Goal: Task Accomplishment & Management: Use online tool/utility

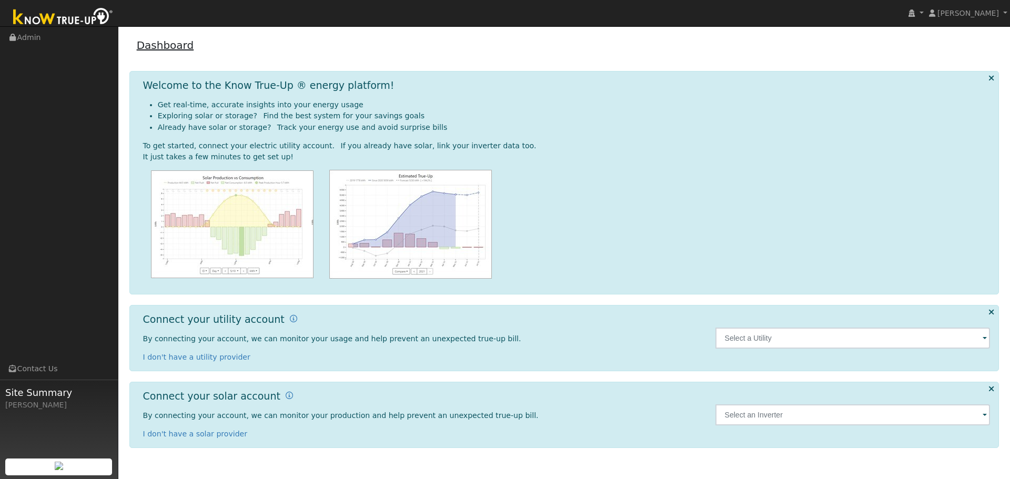
click at [147, 52] on link "Dashboard" at bounding box center [165, 45] width 57 height 13
click at [45, 39] on link "Admin" at bounding box center [59, 38] width 118 height 22
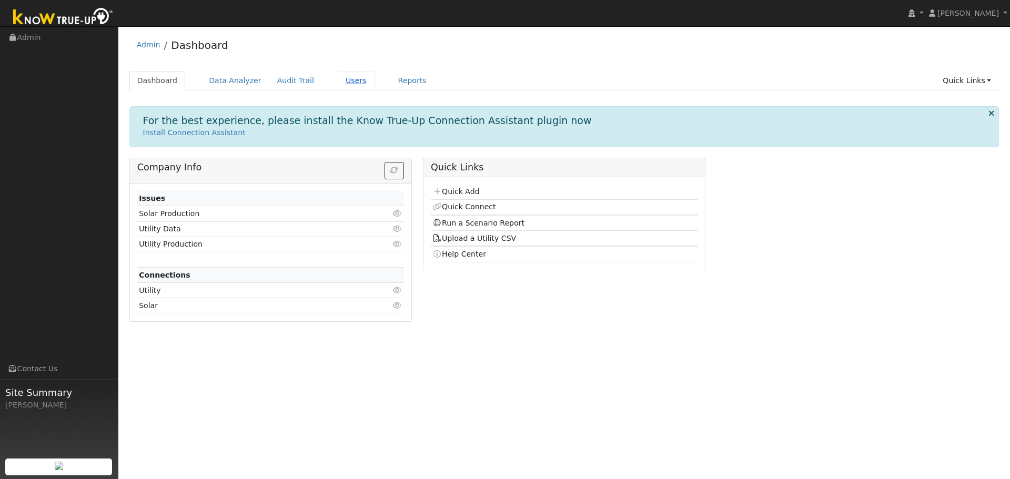
click at [347, 77] on link "Users" at bounding box center [356, 80] width 37 height 19
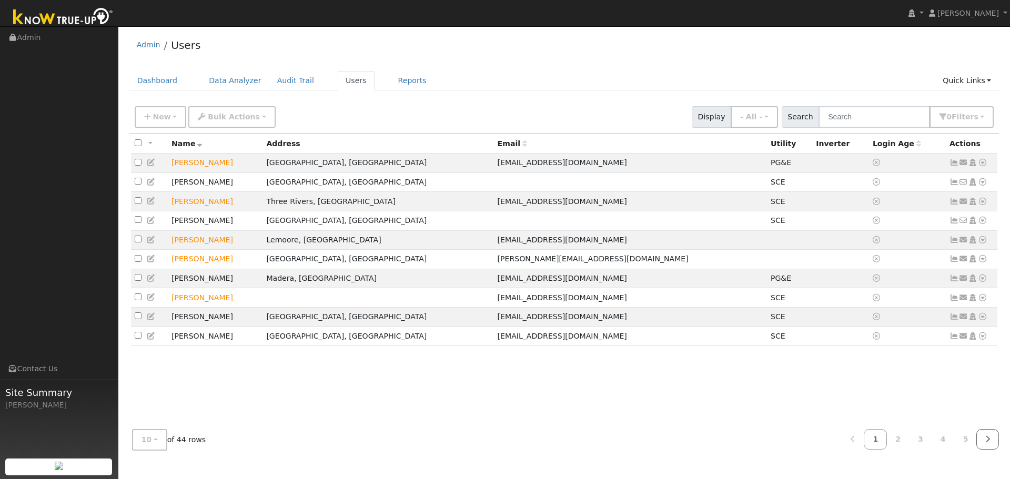
click at [987, 441] on icon at bounding box center [987, 439] width 5 height 7
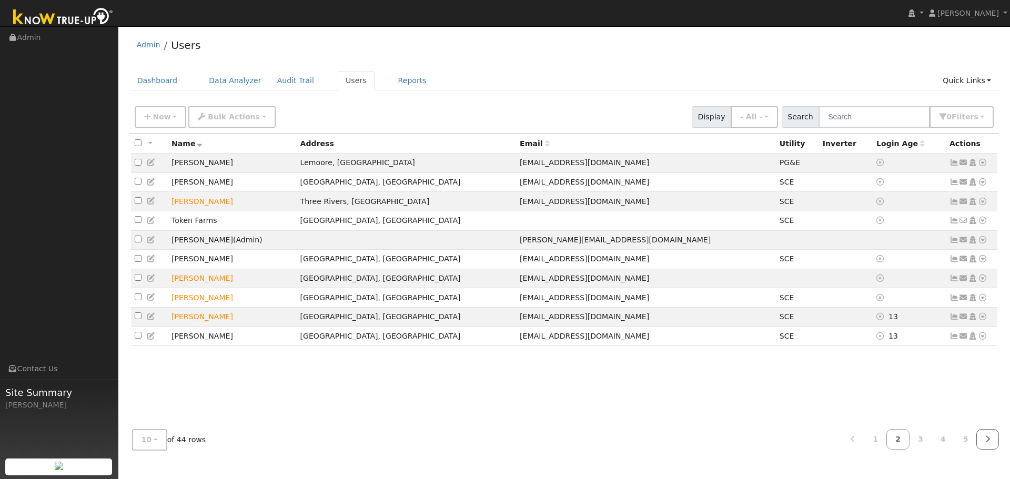
click at [987, 441] on icon at bounding box center [987, 439] width 5 height 7
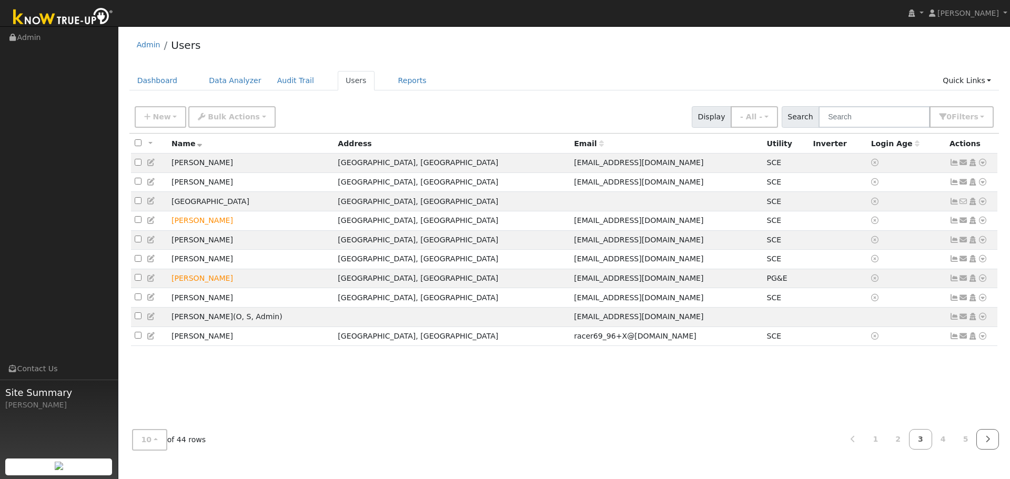
click at [987, 441] on icon at bounding box center [987, 439] width 5 height 7
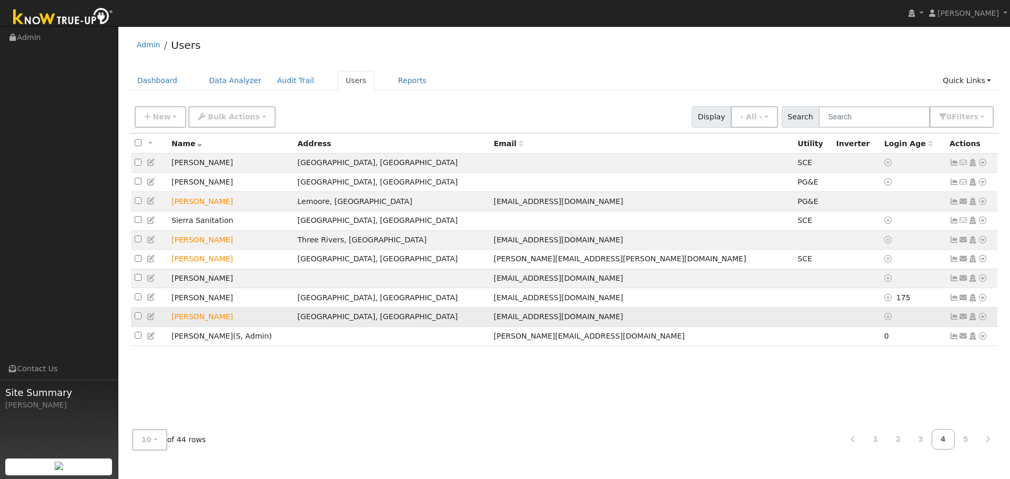
click at [986, 320] on icon at bounding box center [982, 316] width 9 height 7
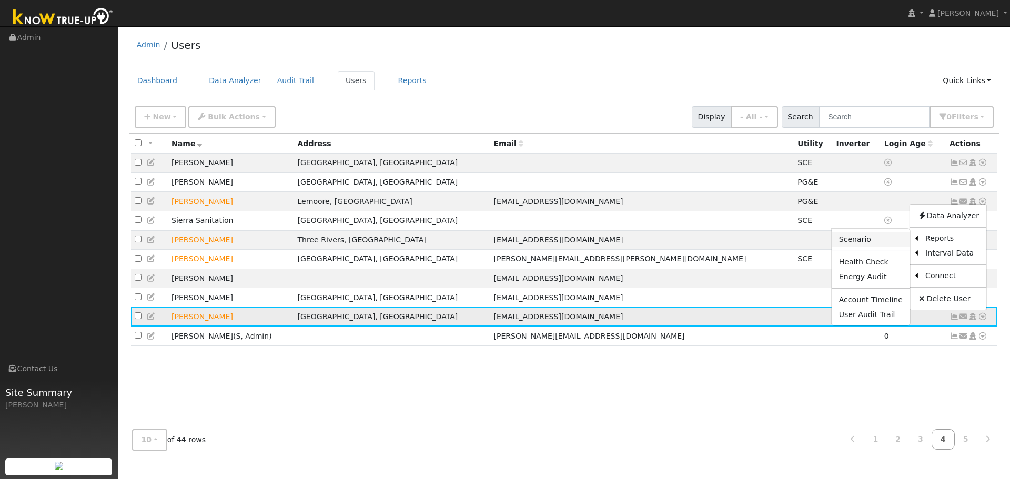
click at [890, 247] on link "Scenario" at bounding box center [871, 240] width 78 height 15
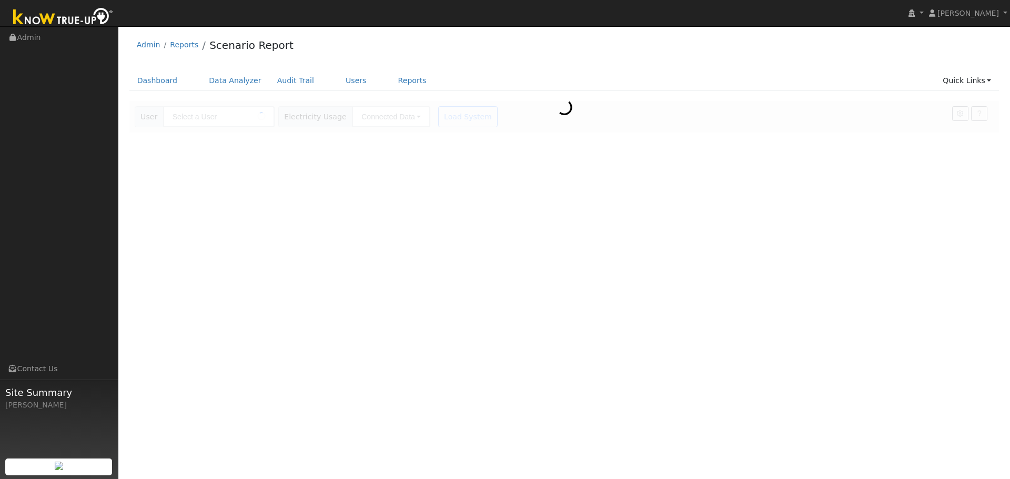
type input "[PERSON_NAME]"
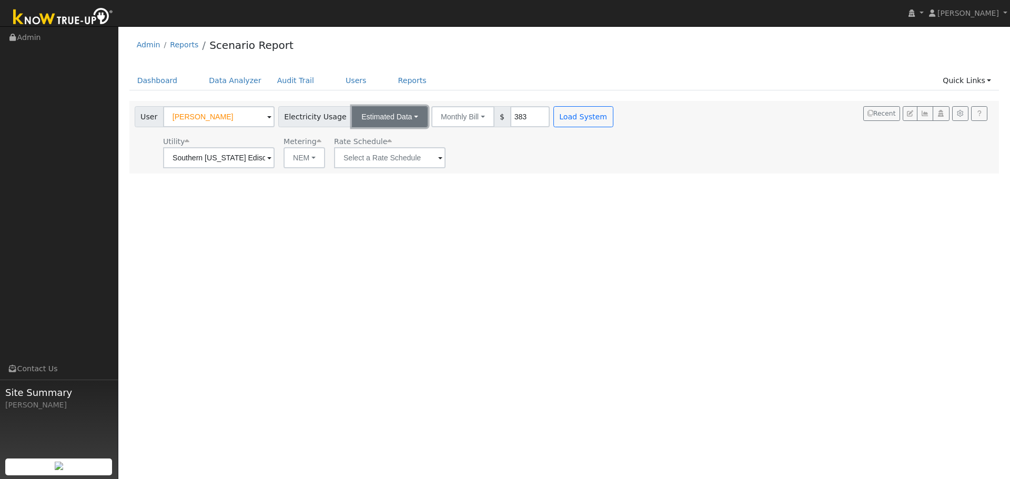
click at [401, 123] on button "Estimated Data" at bounding box center [390, 116] width 76 height 21
click at [370, 173] on link "CSV Data" at bounding box center [390, 170] width 75 height 15
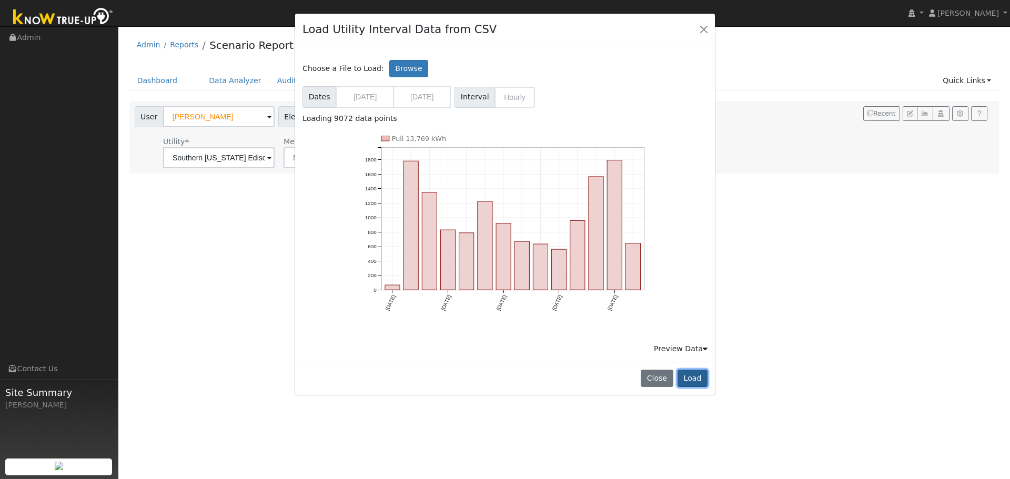
click at [698, 379] on button "Load" at bounding box center [693, 379] width 30 height 18
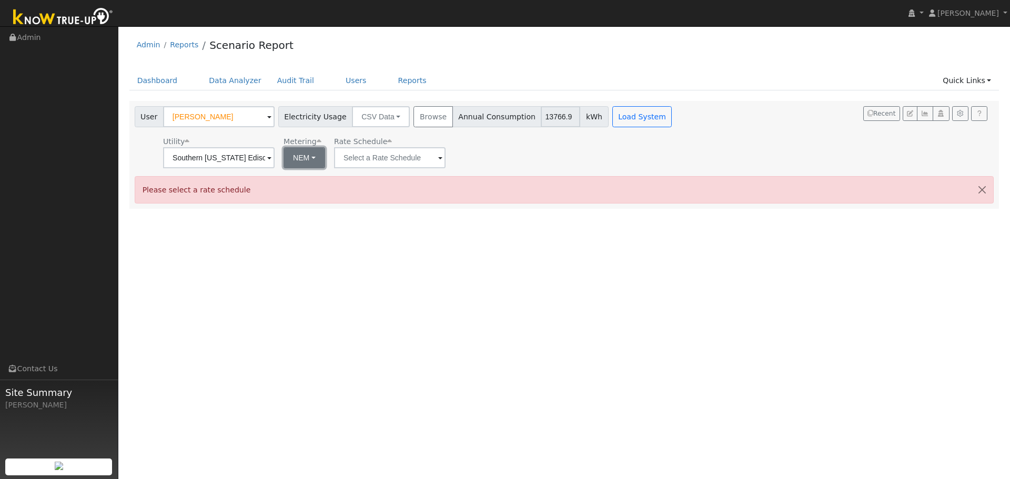
click at [310, 162] on button "NEM" at bounding box center [305, 157] width 42 height 21
click at [306, 194] on link "NBT" at bounding box center [319, 196] width 73 height 15
type input "TOU-D-PRIME"
click at [275, 158] on input "TOU-D-PRIME" at bounding box center [219, 157] width 112 height 21
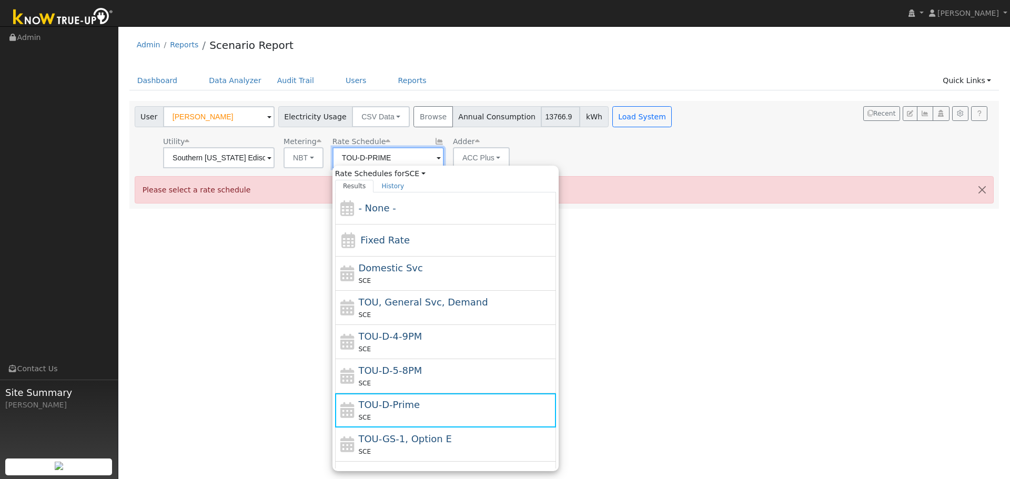
click at [275, 158] on input "TOU-D-PRIME" at bounding box center [219, 157] width 112 height 21
click at [616, 126] on button "Load System" at bounding box center [642, 116] width 60 height 21
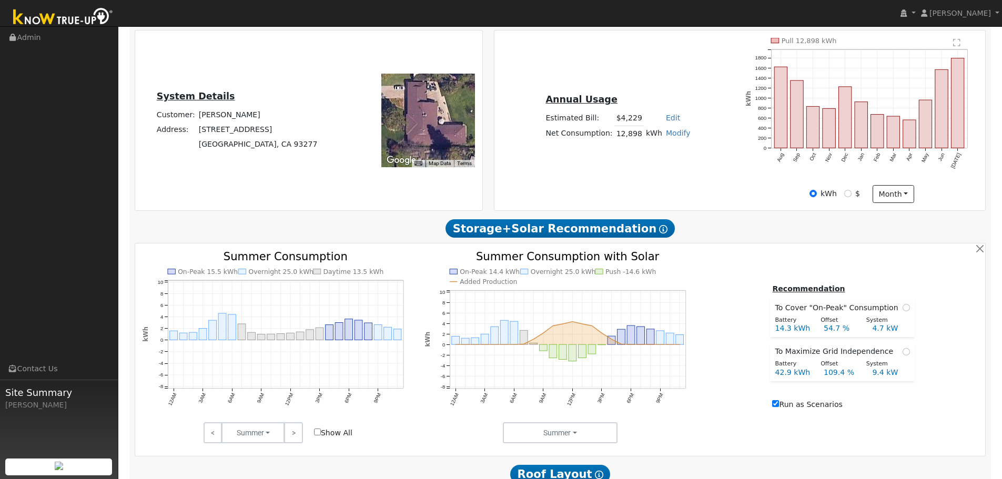
scroll to position [210, 0]
click at [908, 357] on td "To Maximize Grid Independence" at bounding box center [843, 350] width 144 height 14
radio input "true"
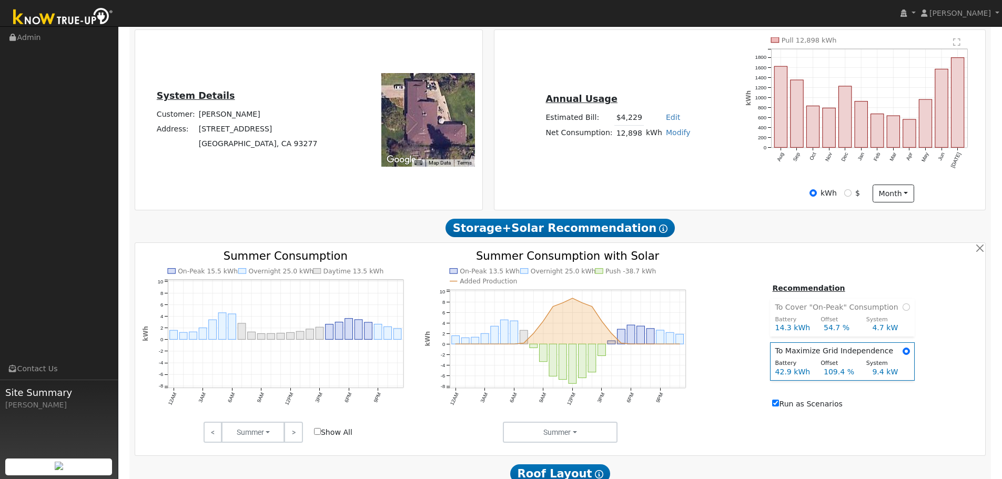
click at [779, 407] on input "Run as Scenarios" at bounding box center [775, 403] width 7 height 7
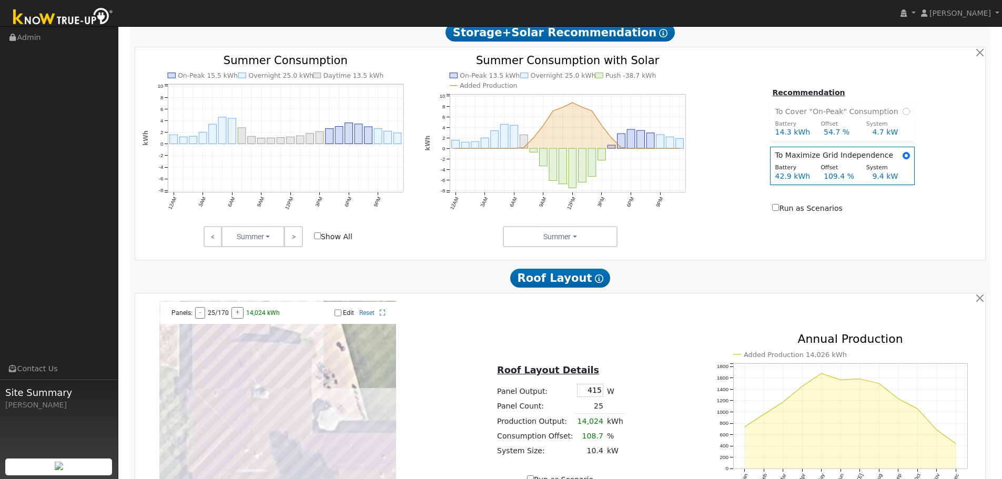
scroll to position [421, 0]
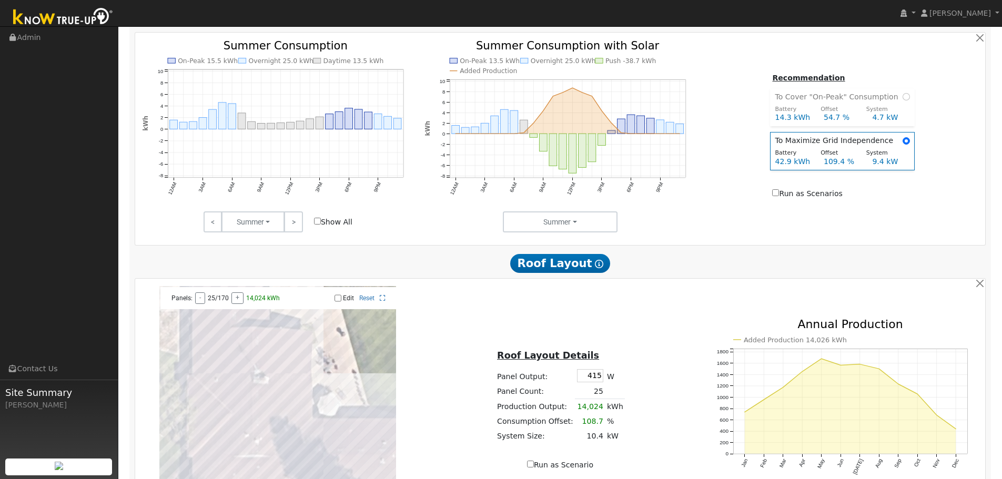
click at [779, 196] on input "Run as Scenarios" at bounding box center [775, 192] width 7 height 7
checkbox input "true"
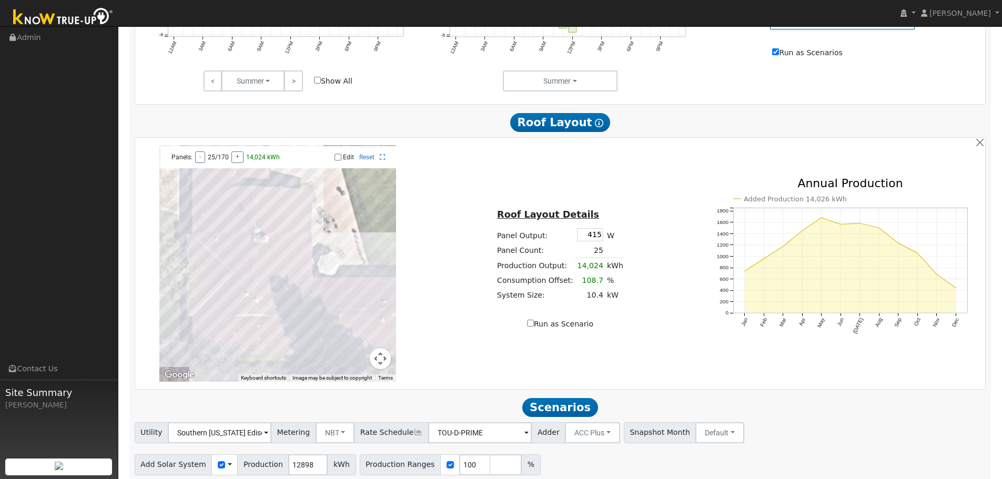
scroll to position [501, 0]
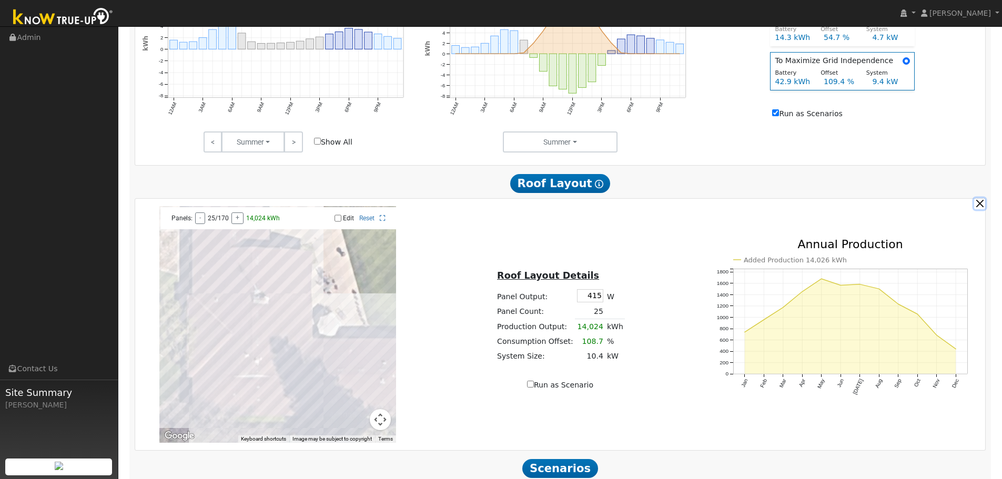
click at [982, 208] on button "button" at bounding box center [979, 203] width 11 height 11
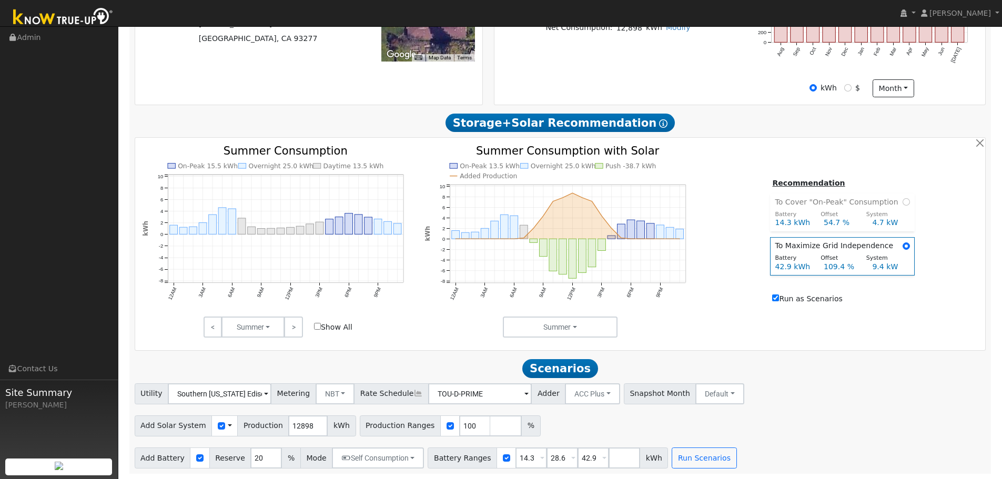
scroll to position [320, 0]
drag, startPoint x: 683, startPoint y: 456, endPoint x: 867, endPoint y: 426, distance: 186.0
click at [867, 426] on div "Utility Southern California Edison Metering NBT NEM NBT Rate Schedule TOU-D-PRI…" at bounding box center [560, 426] width 863 height 85
click at [840, 408] on div "Utility Southern California Edison Metering NBT NEM NBT Rate Schedule TOU-D-PRI…" at bounding box center [560, 426] width 863 height 85
click at [688, 455] on button "Run Scenarios" at bounding box center [704, 458] width 65 height 21
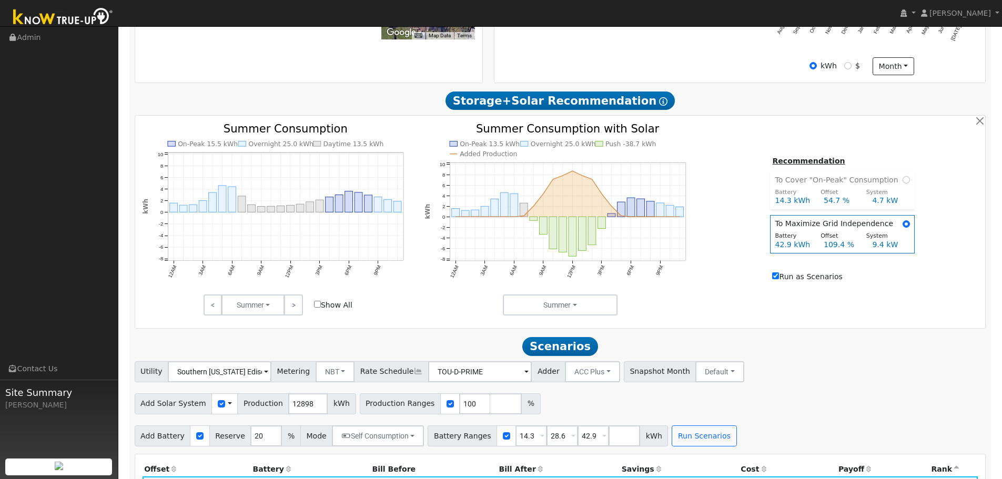
scroll to position [595, 0]
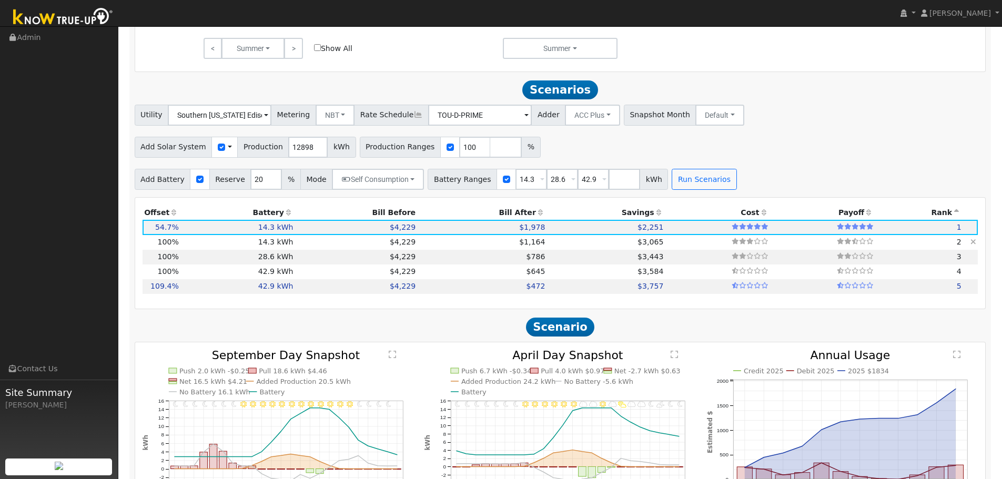
click at [677, 250] on td at bounding box center [718, 242] width 105 height 15
type input "8.6"
type input "$27,946"
type input "$10,035"
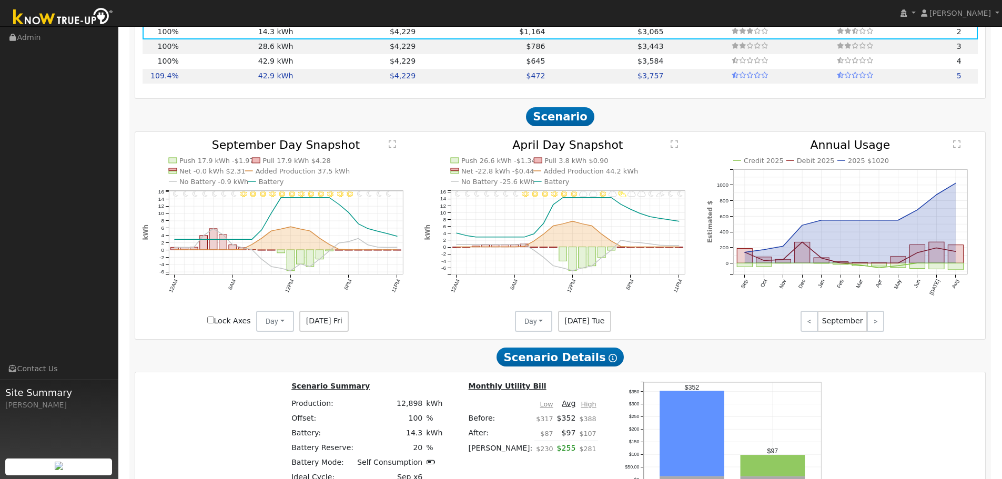
scroll to position [647, 0]
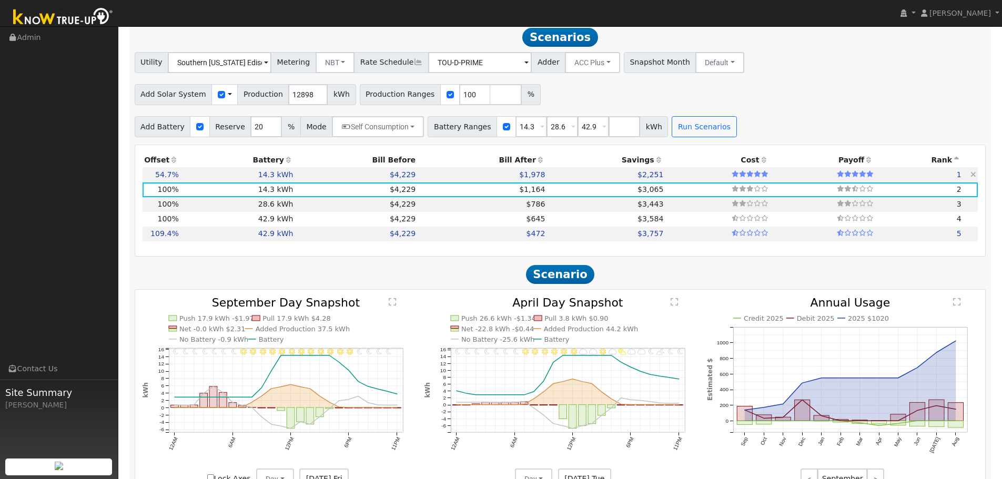
click at [189, 182] on td "14.3 kWh" at bounding box center [237, 174] width 115 height 15
type input "4.7"
type input "$15,284"
type input "$6,237"
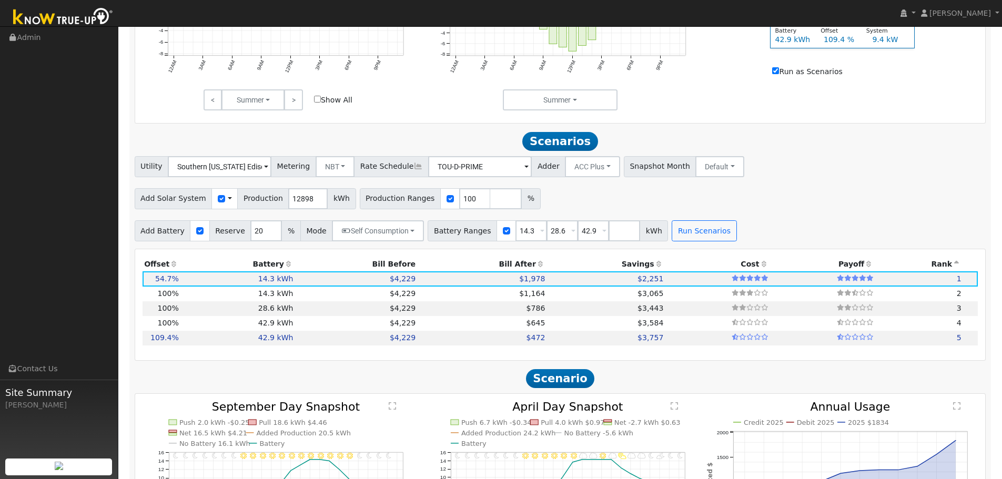
scroll to position [490, 0]
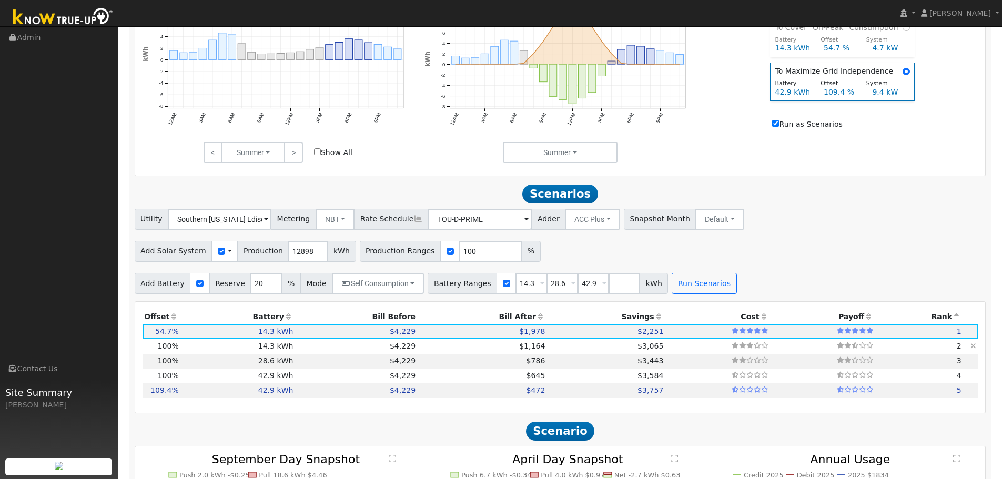
click at [268, 349] on td "14.3 kWh" at bounding box center [237, 346] width 115 height 15
type input "8.6"
type input "$27,946"
type input "$10,035"
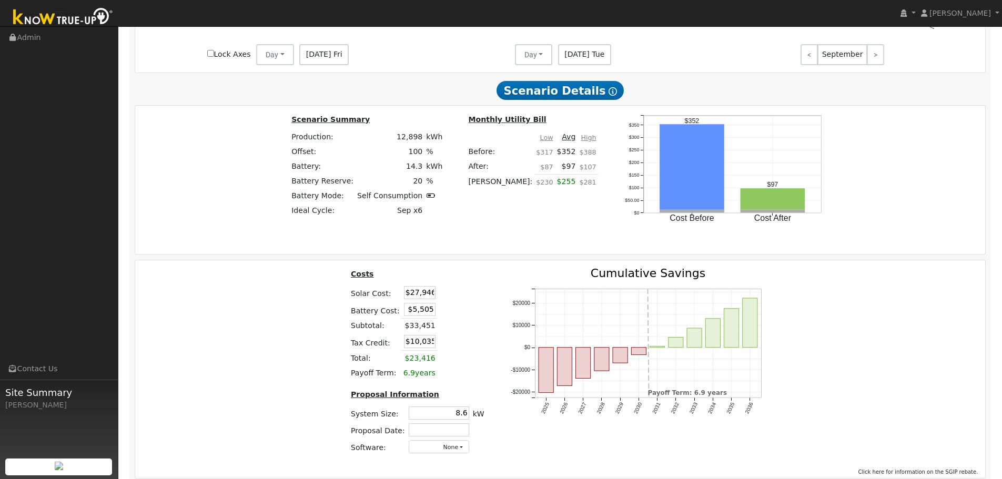
scroll to position [1122, 0]
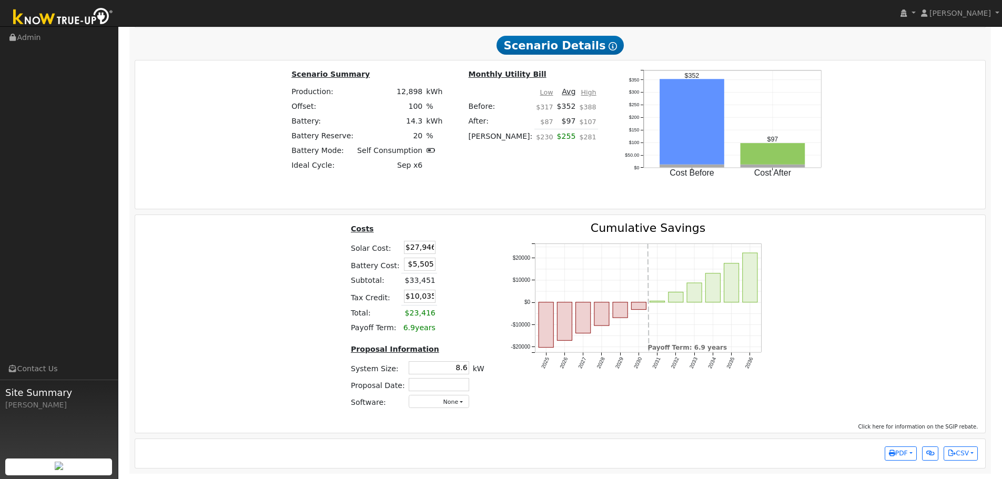
drag, startPoint x: 423, startPoint y: 253, endPoint x: 438, endPoint y: 253, distance: 15.3
click at [438, 253] on tr "Solar Cost: $27,946" at bounding box center [417, 247] width 137 height 17
type input "$27,380"
type input "$9,866"
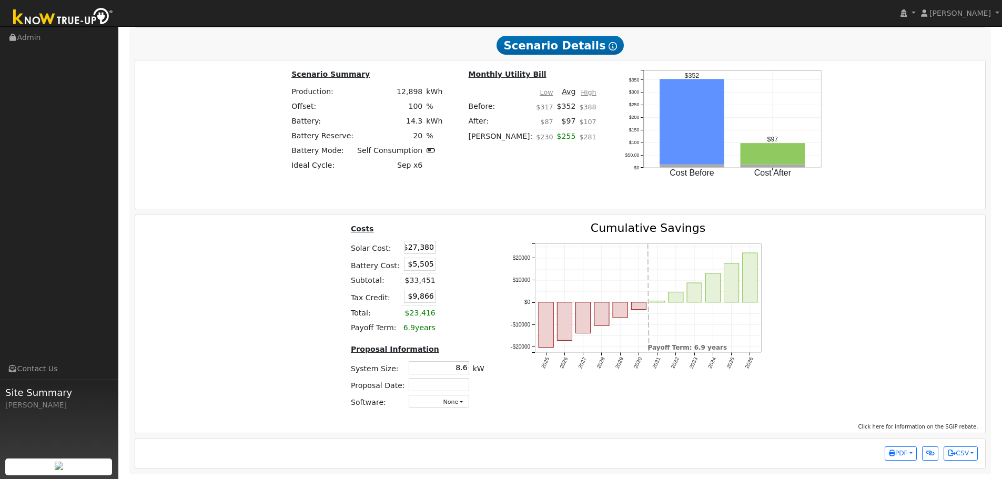
scroll to position [0, 0]
drag, startPoint x: 465, startPoint y: 371, endPoint x: 482, endPoint y: 375, distance: 17.1
click at [481, 375] on tr "System Size: 8.6 8.6 kW" at bounding box center [417, 367] width 137 height 17
type input "8.7"
click at [488, 392] on div "Costs Solar Cost: $27,380 Battery Cost: $5,505 Subtotal: $32,885 Tax Credit: $9…" at bounding box center [417, 320] width 159 height 195
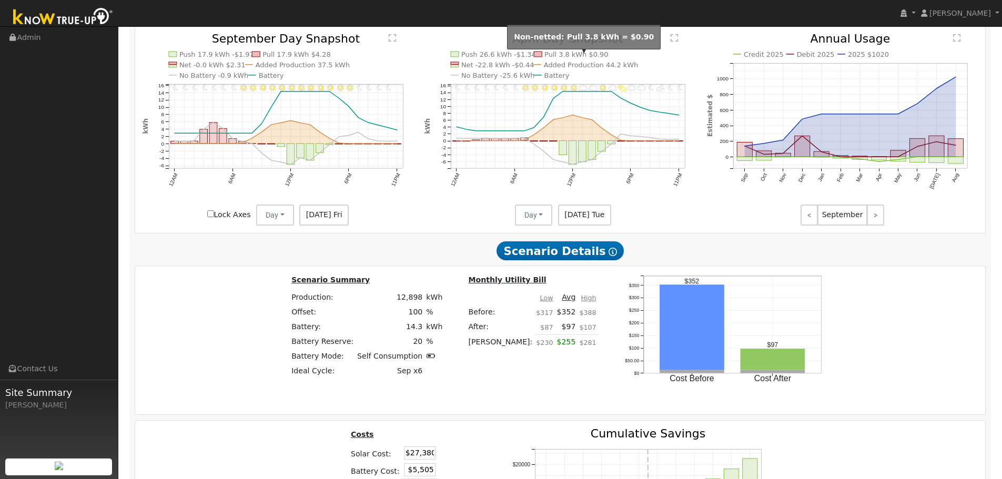
scroll to position [1122, 0]
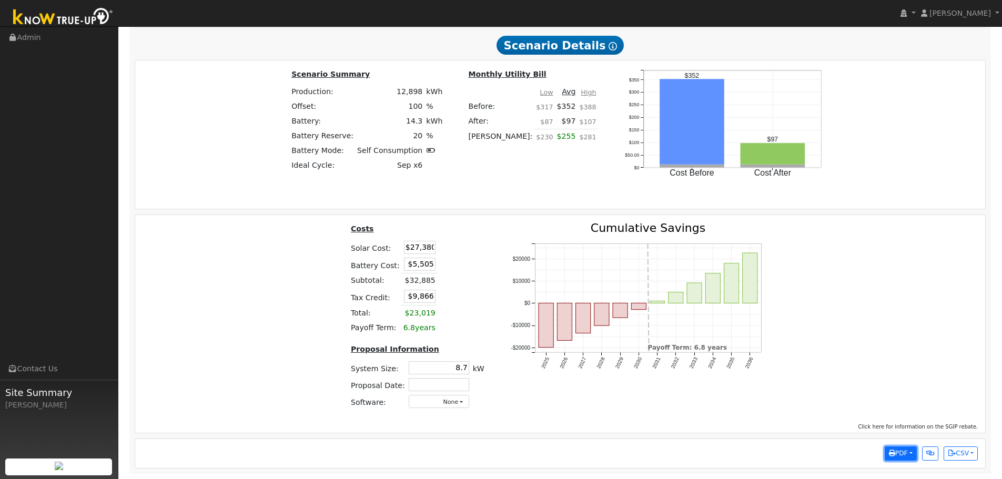
click at [915, 458] on button "PDF" at bounding box center [901, 454] width 32 height 15
click at [885, 336] on link "Selected Scenario" at bounding box center [873, 334] width 86 height 15
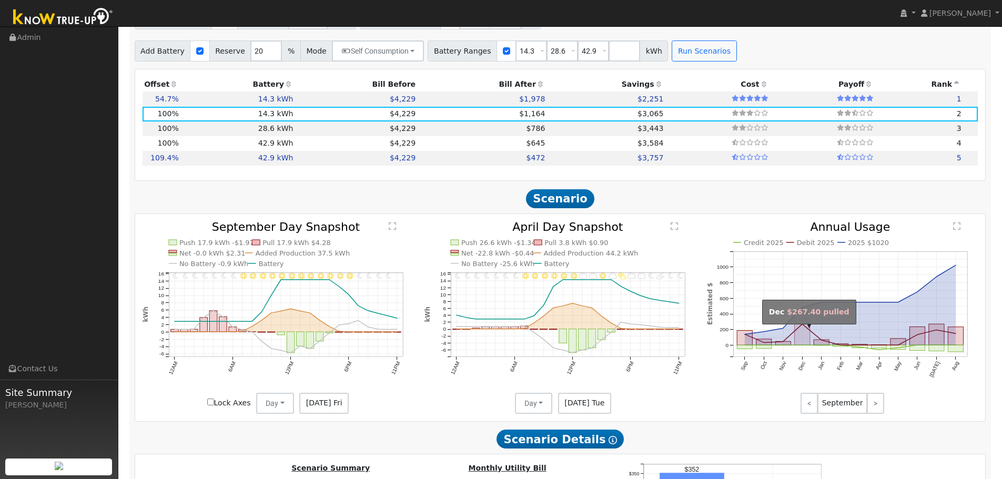
scroll to position [596, 0]
